Goal: Task Accomplishment & Management: Manage account settings

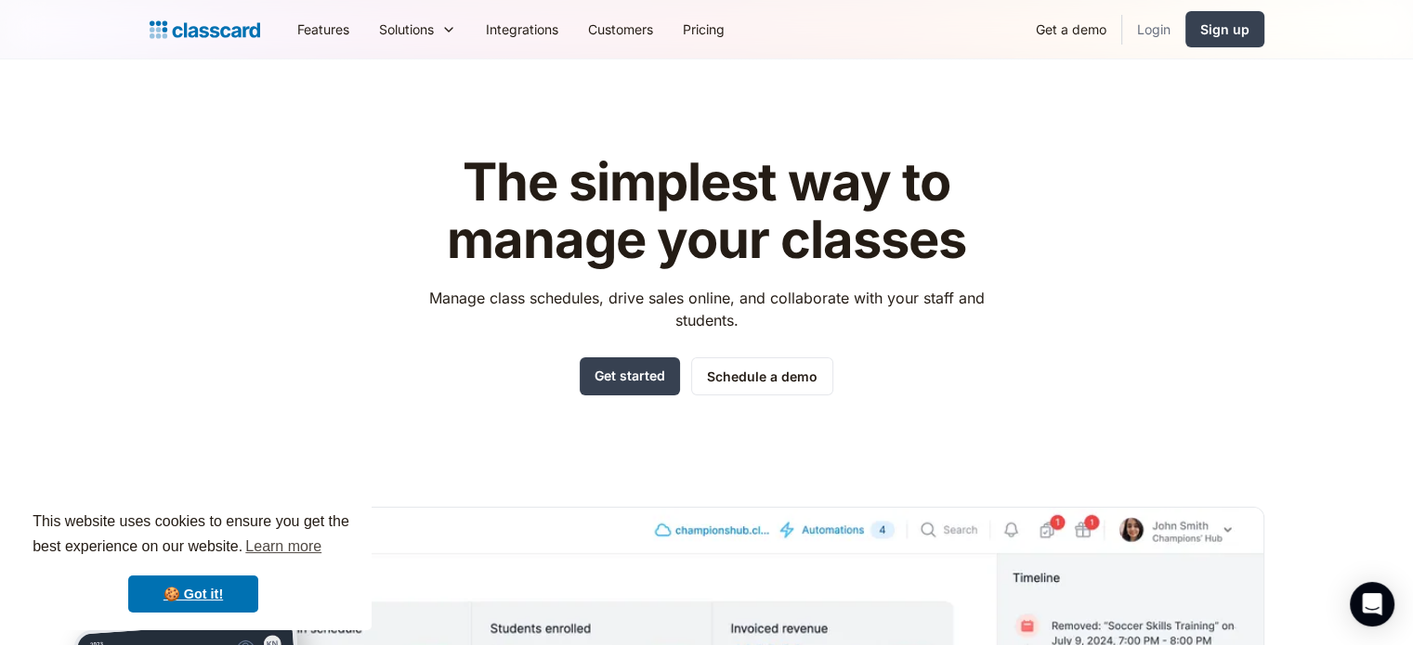
click at [1156, 27] on link "Login" at bounding box center [1153, 29] width 63 height 42
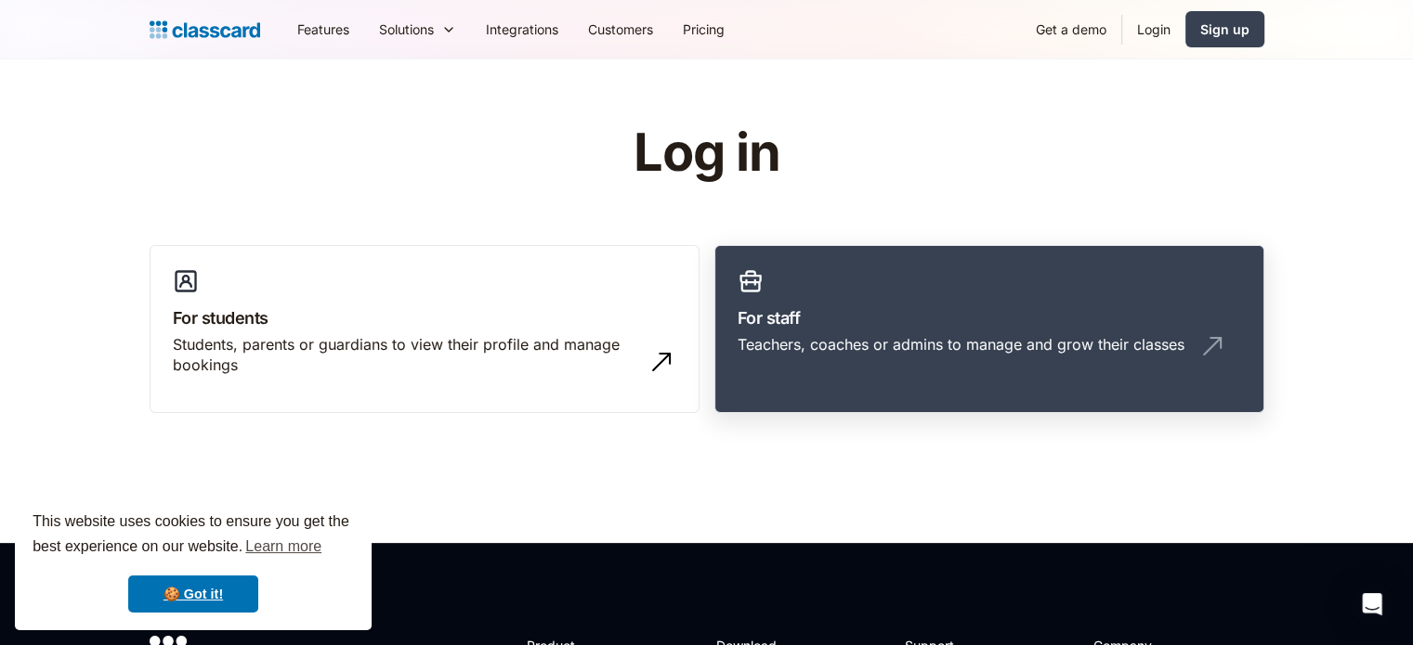
click at [958, 286] on link "For staff Teachers, coaches or admins to manage and grow their classes" at bounding box center [989, 329] width 550 height 169
